Goal: Obtain resource: Obtain resource

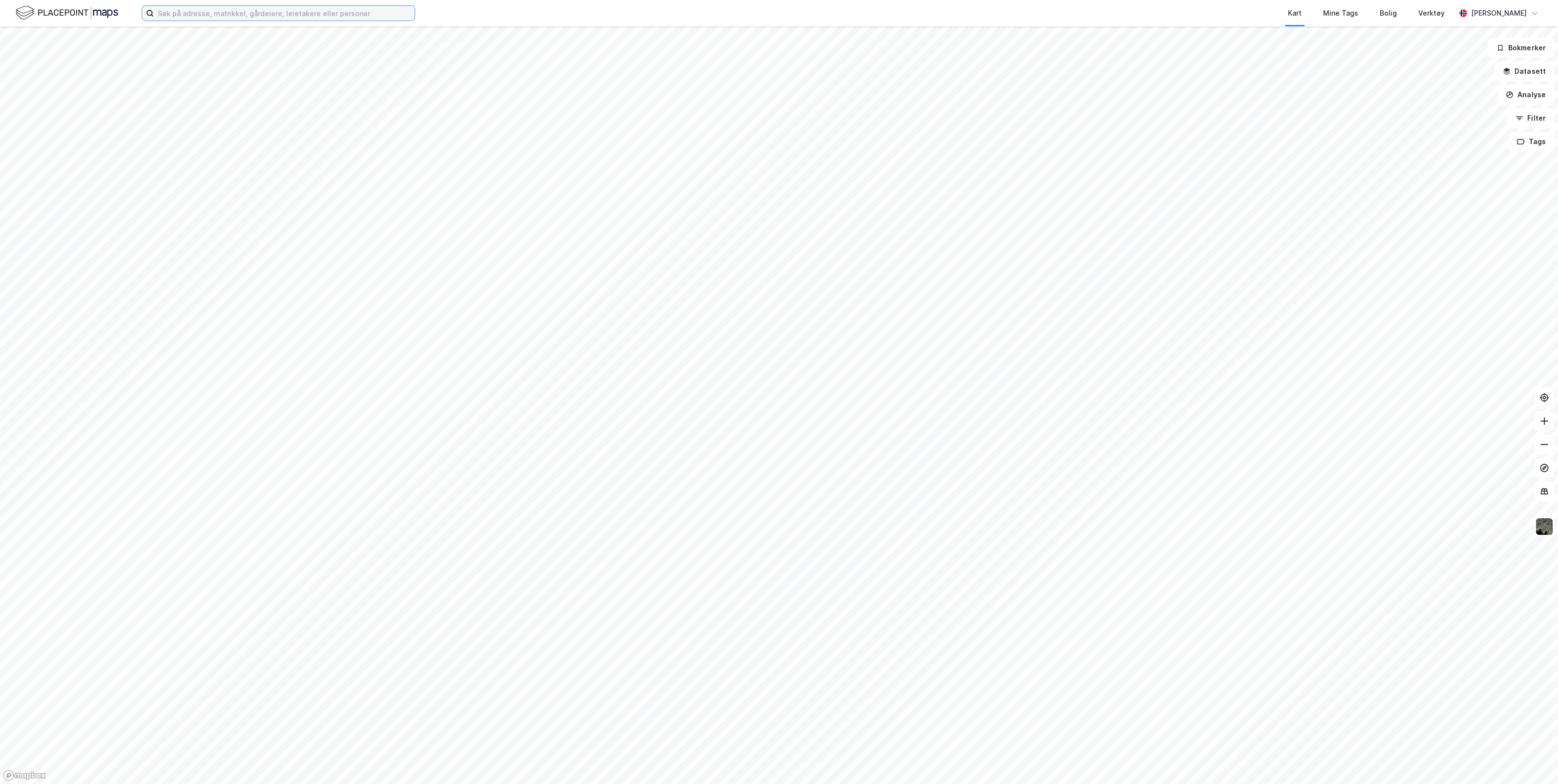
click at [220, 13] on input at bounding box center [284, 14] width 261 height 15
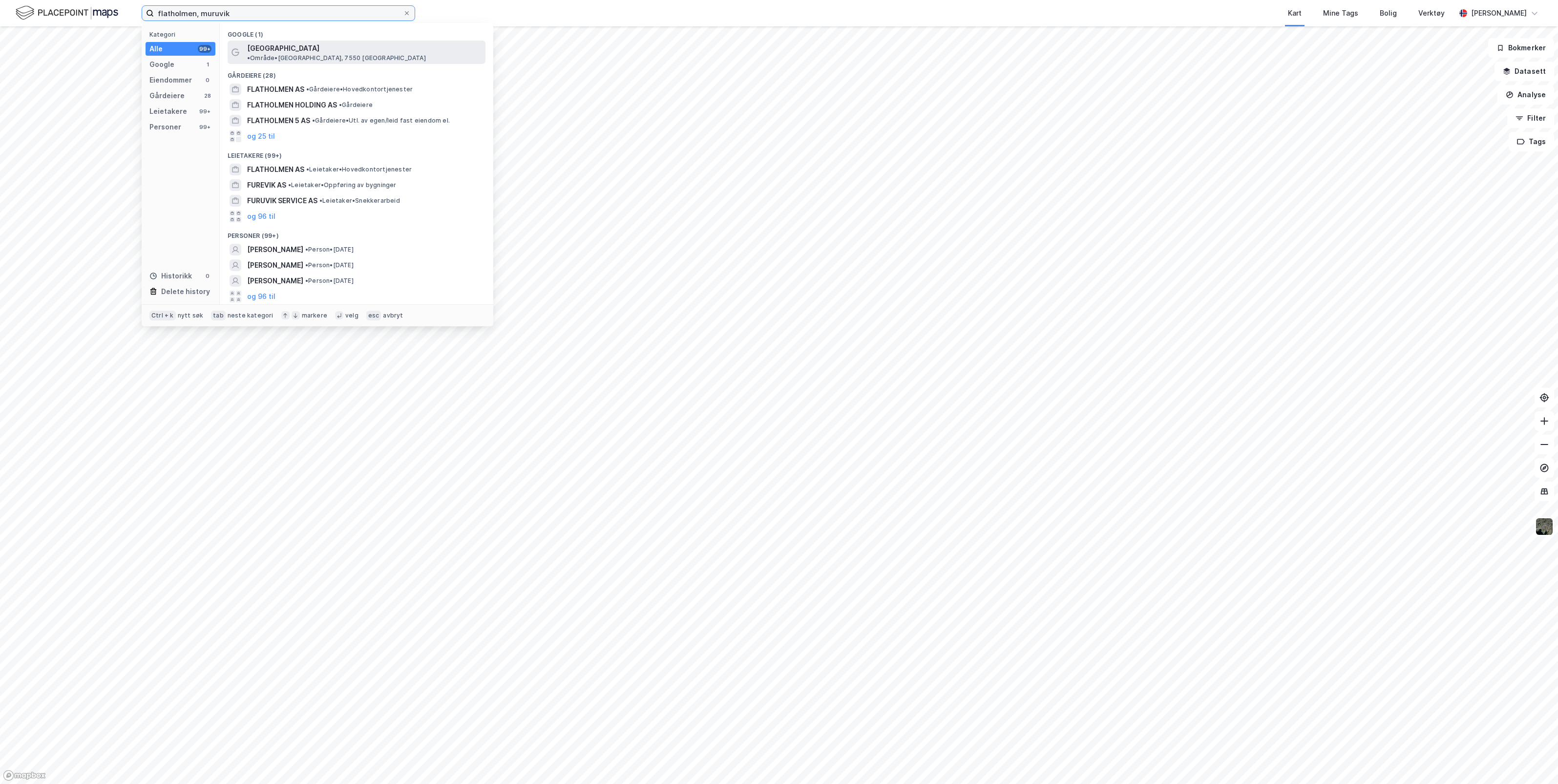
type input "flatholmen, muruvik"
click at [311, 54] on span "• Område • [GEOGRAPHIC_DATA], 7550 [GEOGRAPHIC_DATA]" at bounding box center [336, 58] width 179 height 7
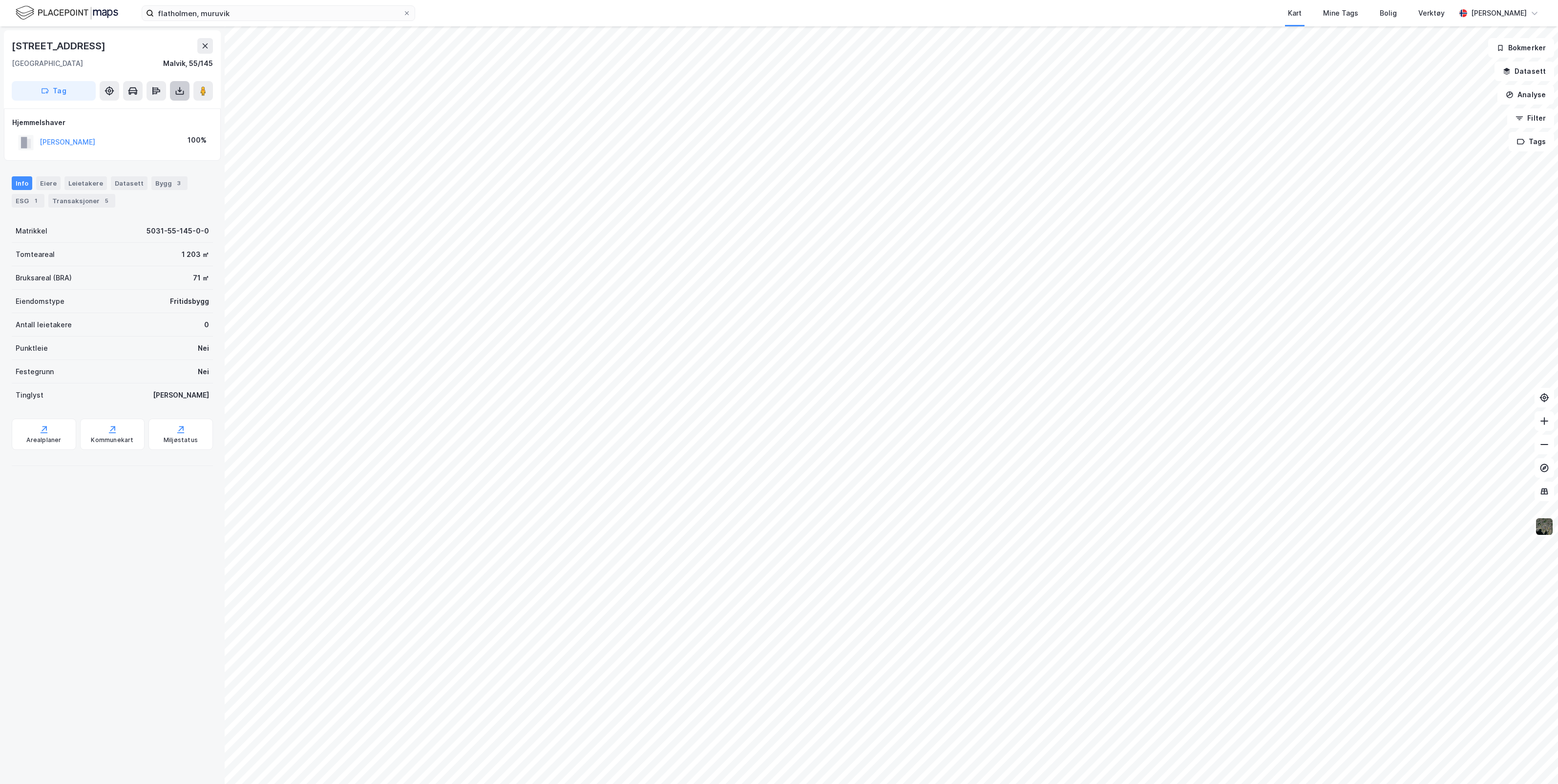
click at [177, 88] on icon at bounding box center [180, 90] width 10 height 10
click at [141, 108] on div "Last ned grunnbok" at bounding box center [131, 110] width 56 height 7
click at [408, 13] on icon at bounding box center [407, 13] width 6 height 6
click at [403, 13] on input "flatholmen, muruvik" at bounding box center [278, 14] width 249 height 15
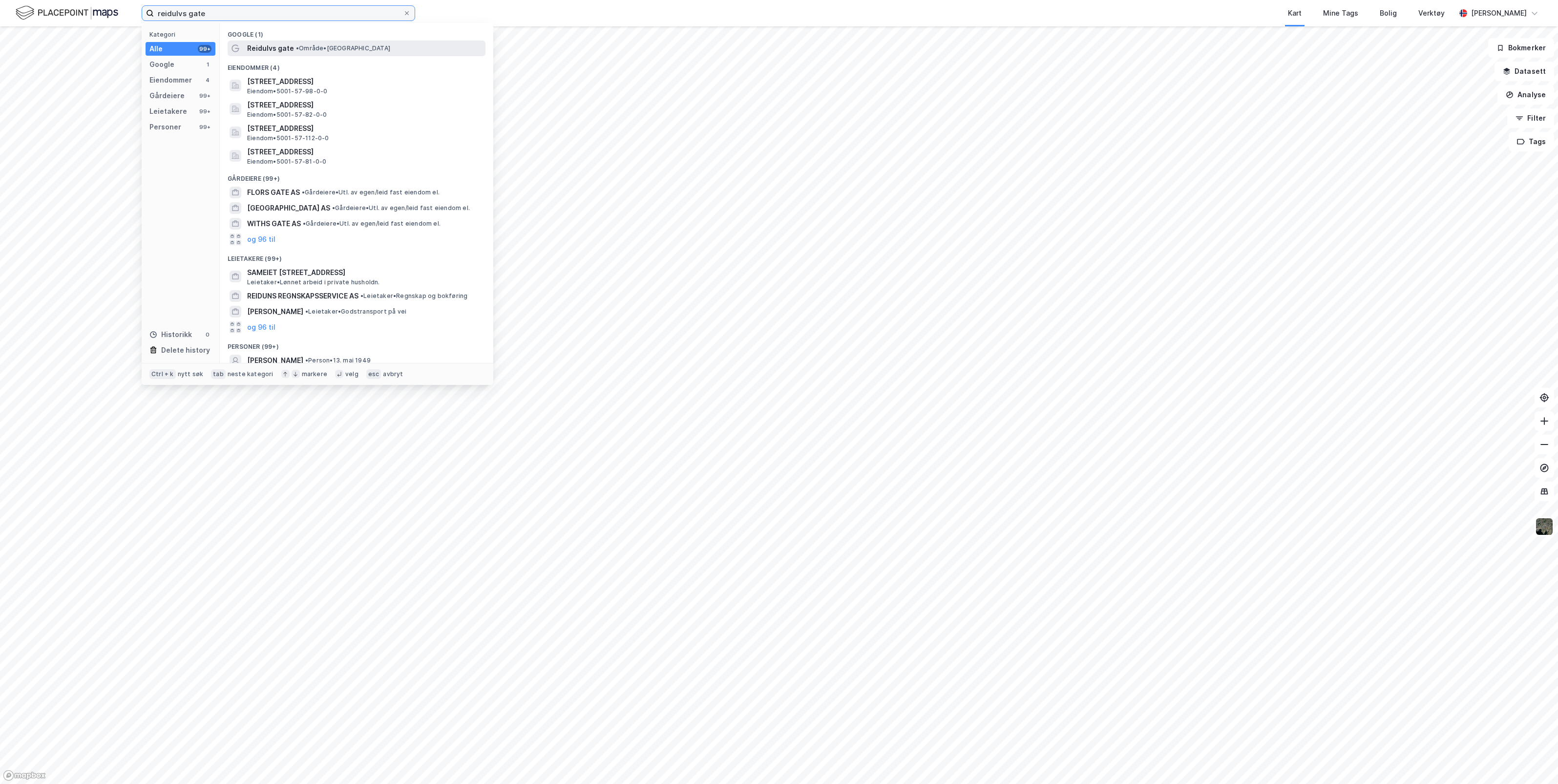
type input "reidulvs gate"
click at [340, 48] on span "• Område • Reidulvs gate, 7052 Trondheim" at bounding box center [343, 48] width 95 height 7
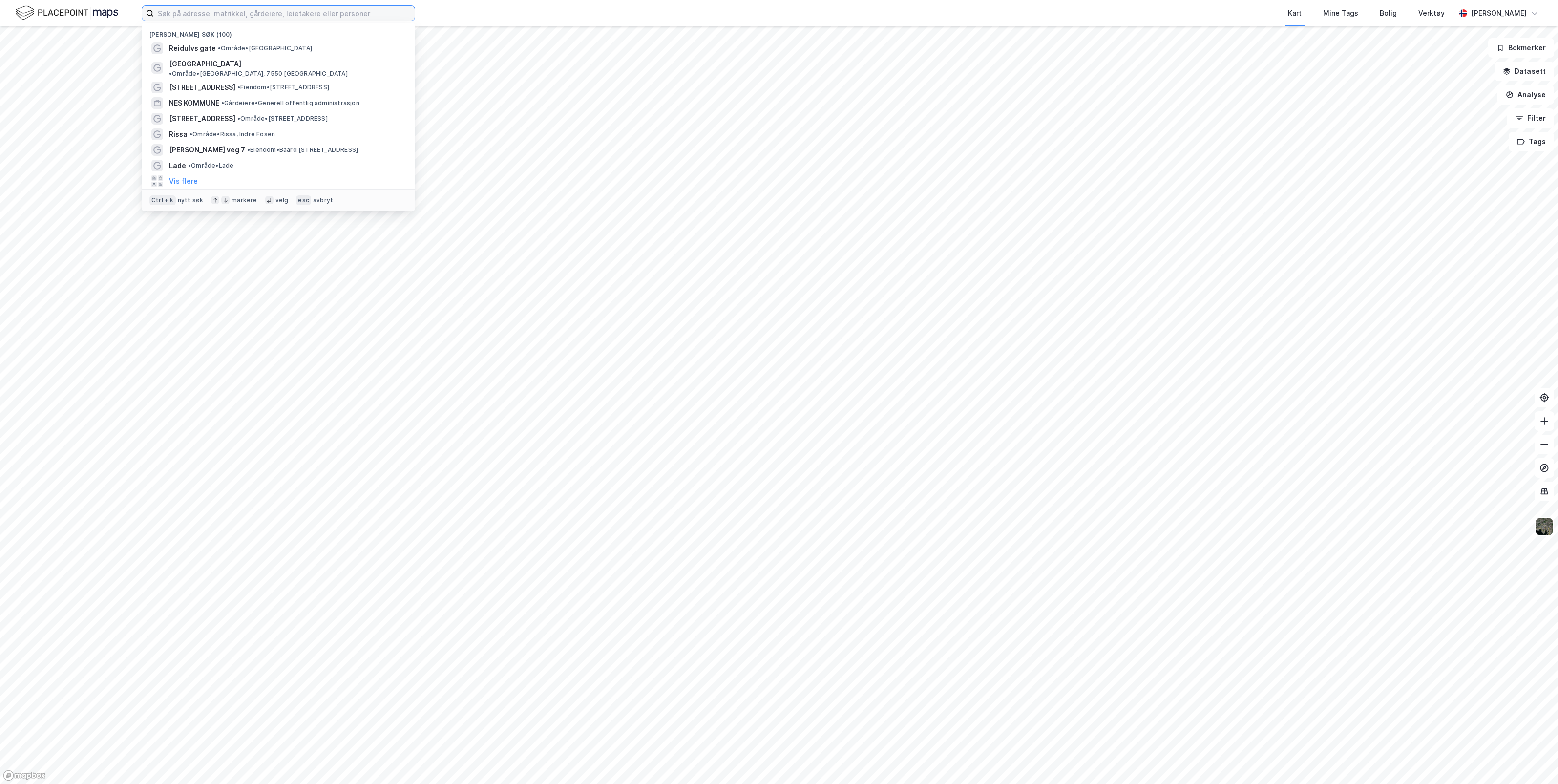
click at [218, 13] on input at bounding box center [284, 14] width 261 height 15
click at [240, 70] on span "• Område • [GEOGRAPHIC_DATA], 7550 [GEOGRAPHIC_DATA]" at bounding box center [258, 73] width 179 height 7
